Goal: Task Accomplishment & Management: Manage account settings

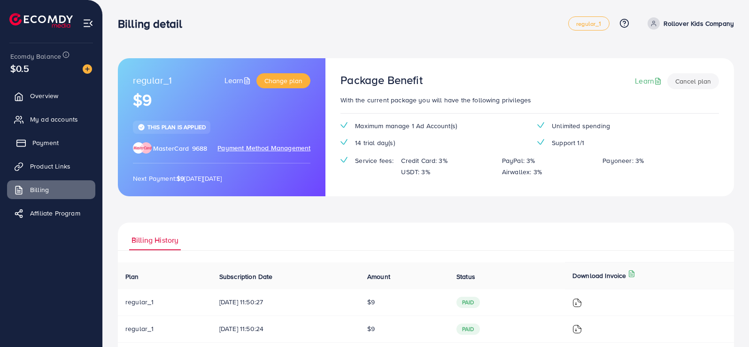
click at [67, 139] on link "Payment" at bounding box center [51, 142] width 88 height 19
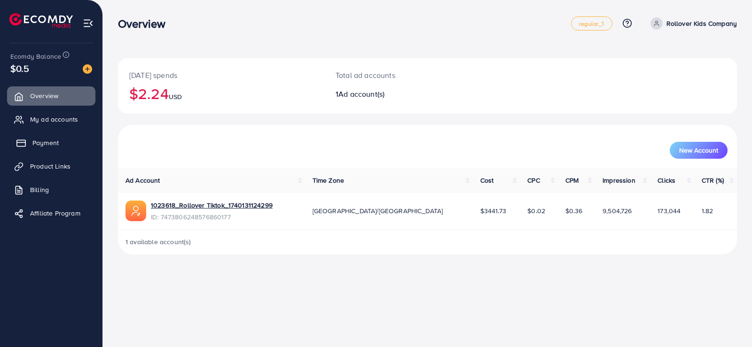
click at [46, 146] on span "Payment" at bounding box center [45, 142] width 26 height 9
